Goal: Task Accomplishment & Management: Manage account settings

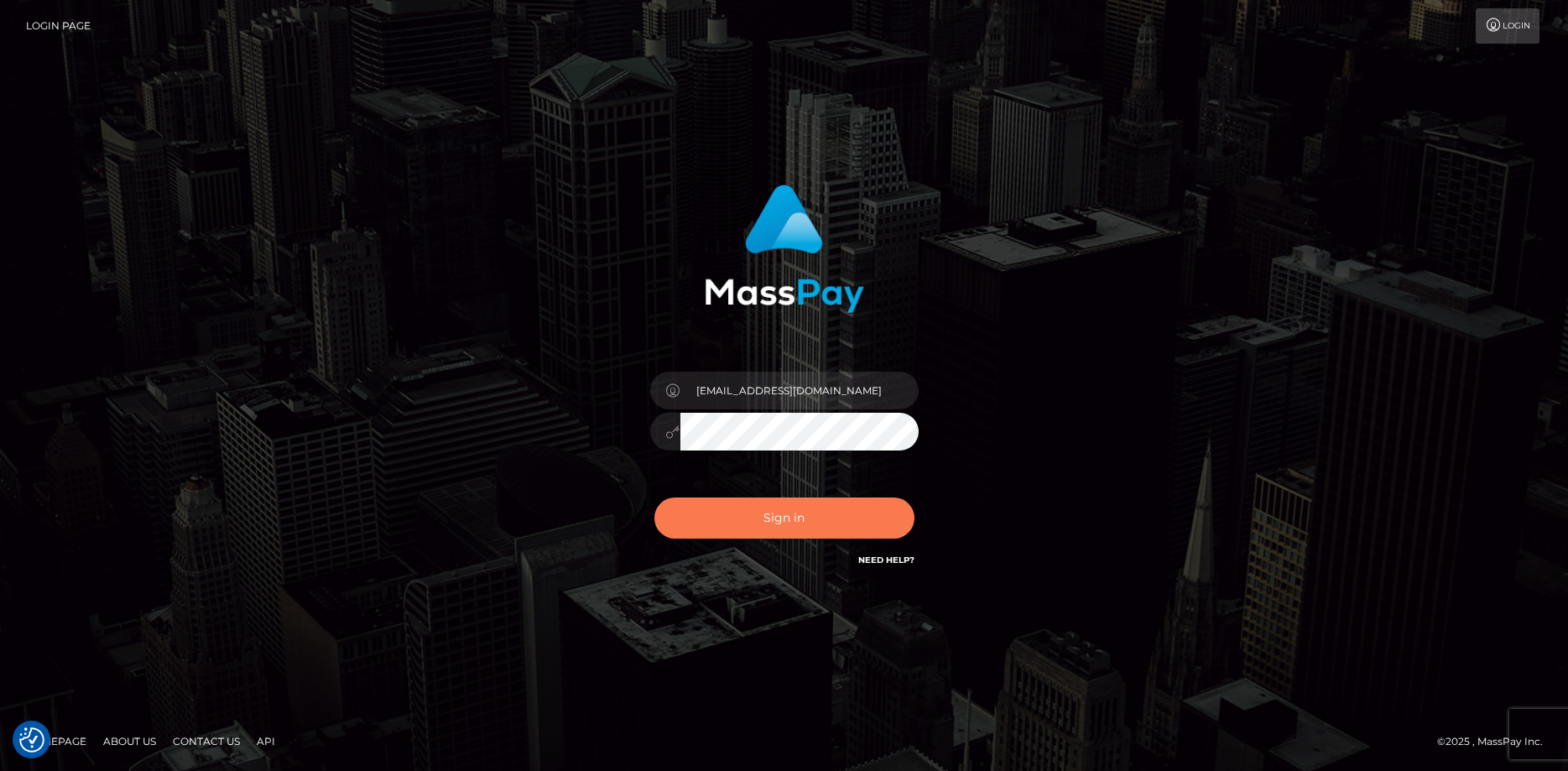
type input "huntgib28@gmail.com"
click at [760, 515] on button "Sign in" at bounding box center [784, 518] width 260 height 41
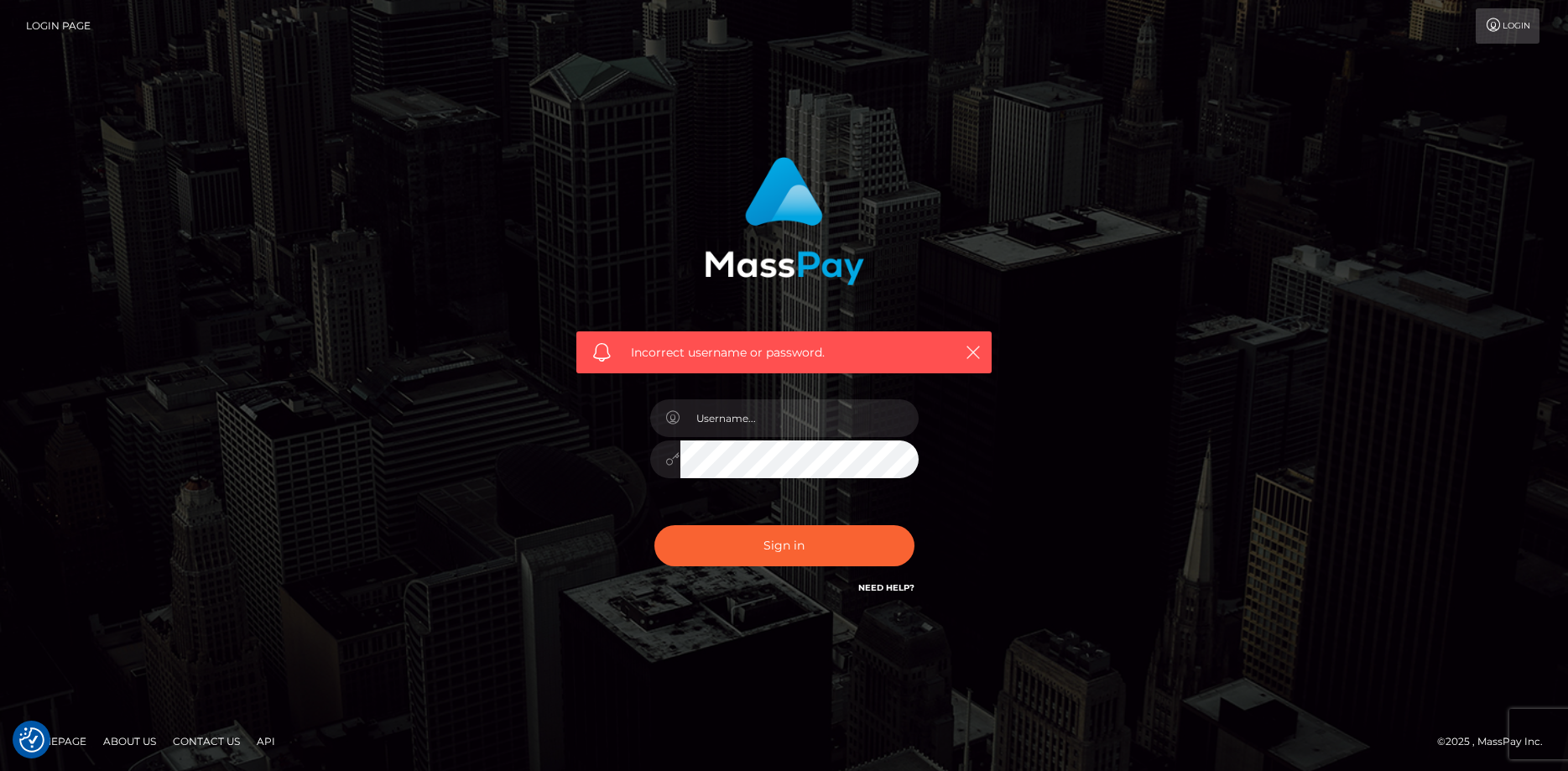
click at [772, 399] on div at bounding box center [784, 451] width 293 height 129
click at [772, 418] on input "text" at bounding box center [799, 419] width 238 height 38
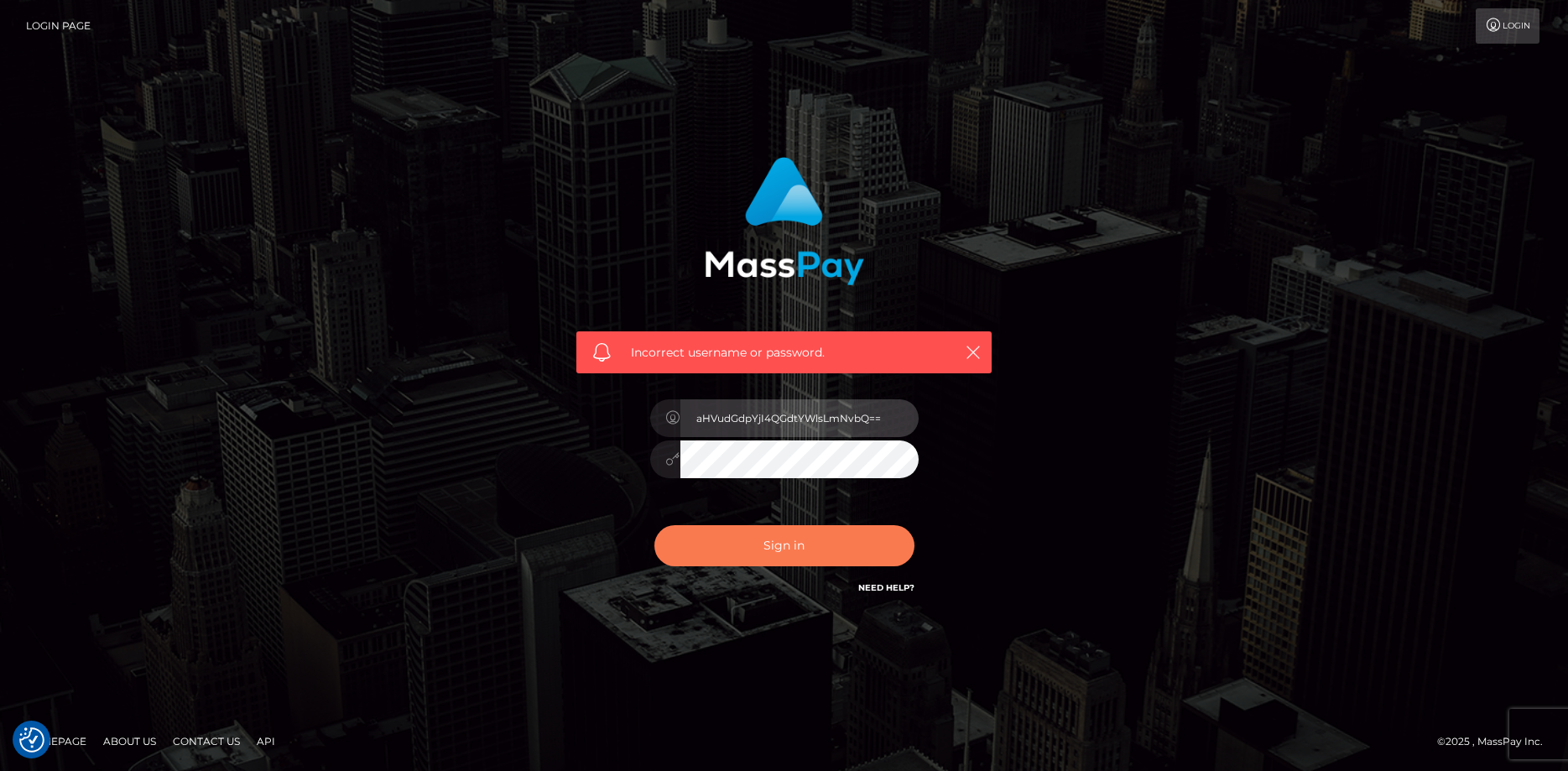
type input "aHVudGdpYjI4QGdtYWlsLmNvbQ=="
click at [764, 558] on button "Sign in" at bounding box center [784, 547] width 260 height 41
click at [752, 426] on input "text" at bounding box center [799, 419] width 238 height 38
type input "huntgib28@gmail.com"
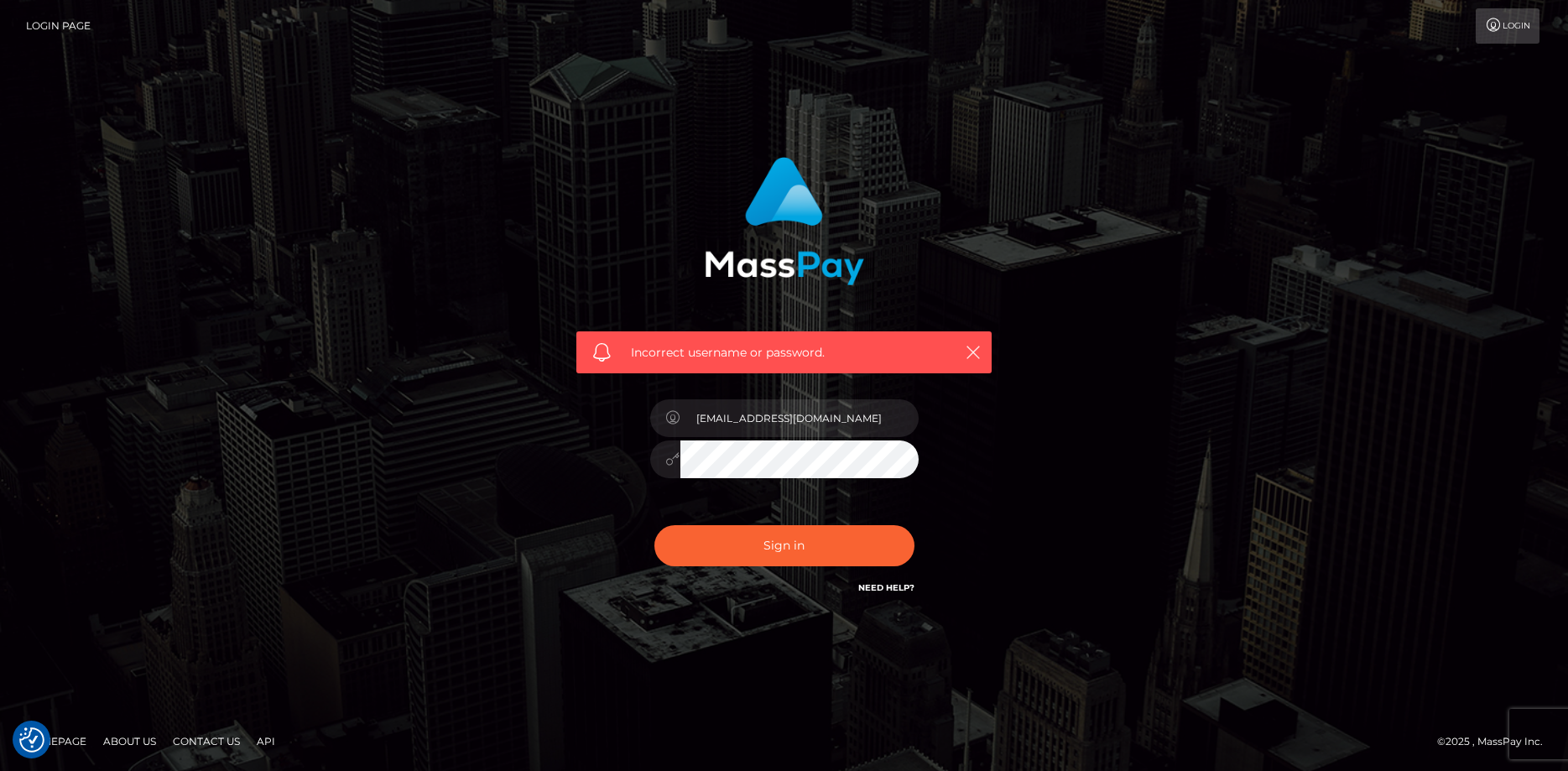
click at [654, 526] on button "Sign in" at bounding box center [784, 547] width 260 height 41
